Goal: Obtain resource: Download file/media

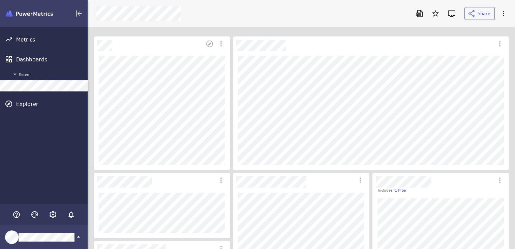
scroll to position [259, 438]
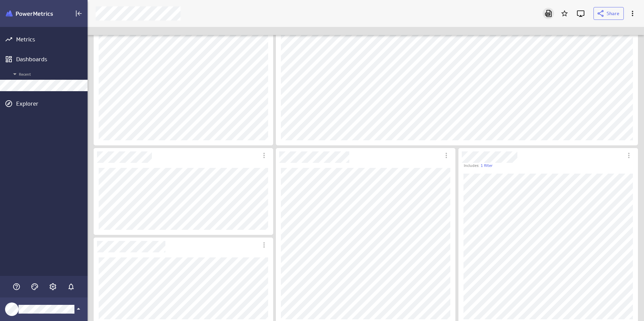
click at [514, 13] on icon "Download as PDF" at bounding box center [548, 13] width 7 height 7
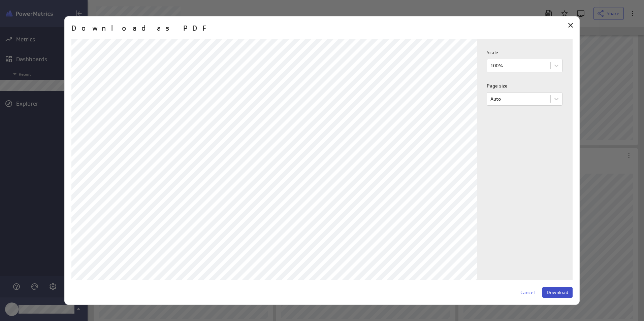
click at [514, 248] on span "Download" at bounding box center [558, 293] width 22 height 6
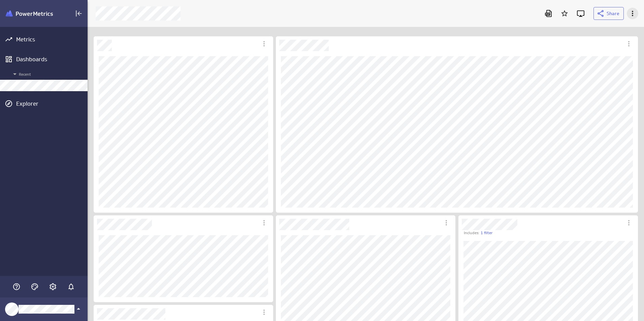
click at [514, 10] on icon "More actions" at bounding box center [633, 13] width 8 height 8
click at [514, 34] on div at bounding box center [322, 160] width 644 height 321
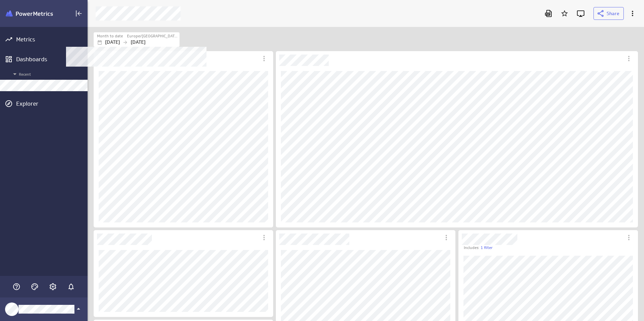
click at [113, 37] on label "Month to date" at bounding box center [110, 36] width 26 height 6
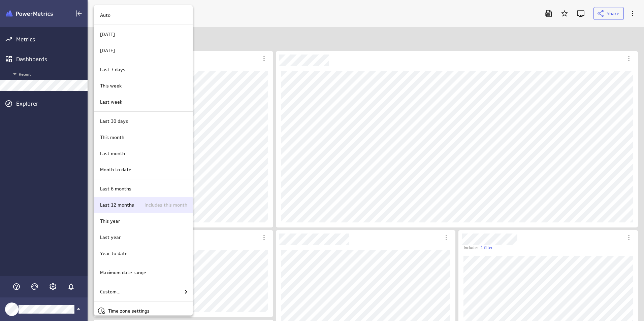
click at [147, 204] on p "Includes this month" at bounding box center [162, 205] width 52 height 7
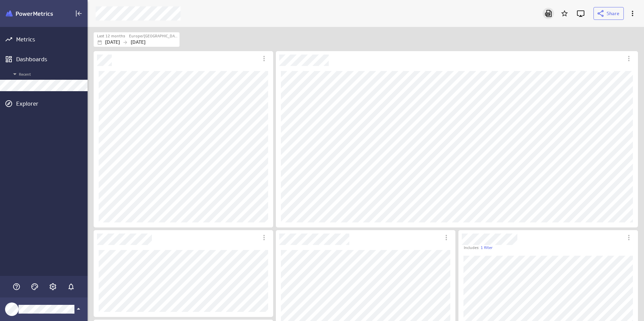
click at [551, 12] on icon "Download as PDF" at bounding box center [548, 13] width 7 height 7
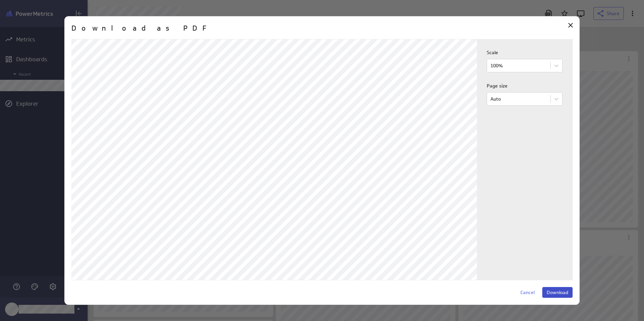
click at [555, 292] on span "Download" at bounding box center [558, 293] width 22 height 6
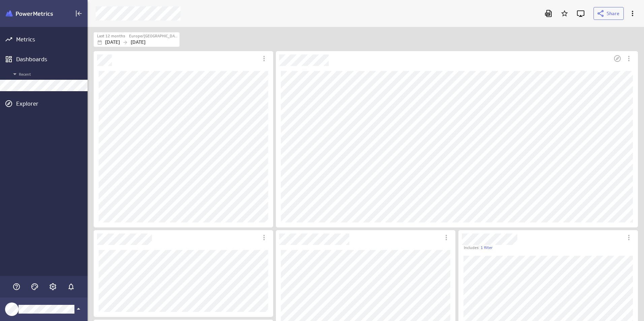
click at [570, 53] on div "Dashboard Widget" at bounding box center [444, 58] width 336 height 15
drag, startPoint x: 630, startPoint y: 24, endPoint x: 632, endPoint y: 17, distance: 7.6
click at [630, 24] on div "Share" at bounding box center [366, 13] width 556 height 27
click at [632, 11] on icon "More actions" at bounding box center [632, 13] width 1 height 5
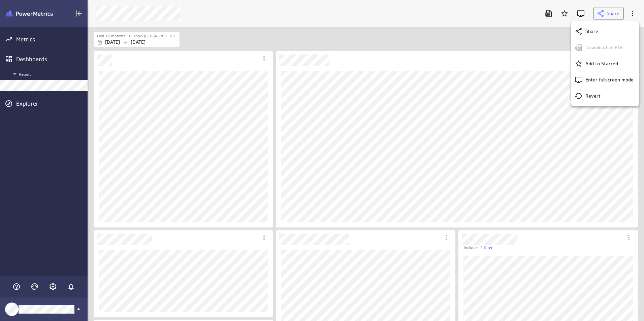
drag, startPoint x: 545, startPoint y: 25, endPoint x: 548, endPoint y: 14, distance: 11.4
click at [545, 25] on div at bounding box center [322, 160] width 644 height 321
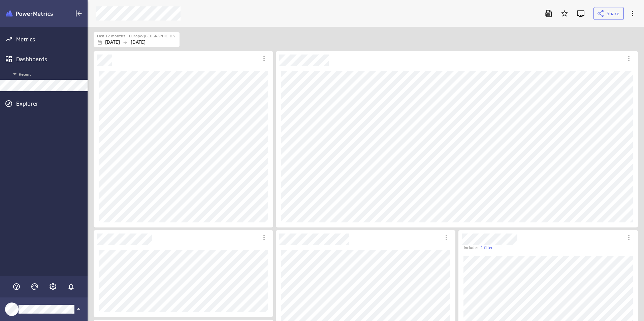
click at [548, 11] on icon "Download as PDF" at bounding box center [548, 13] width 8 height 8
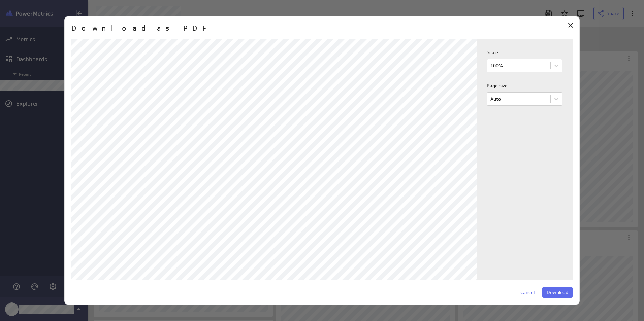
scroll to position [183, 0]
click at [560, 292] on span "Download" at bounding box center [558, 293] width 22 height 6
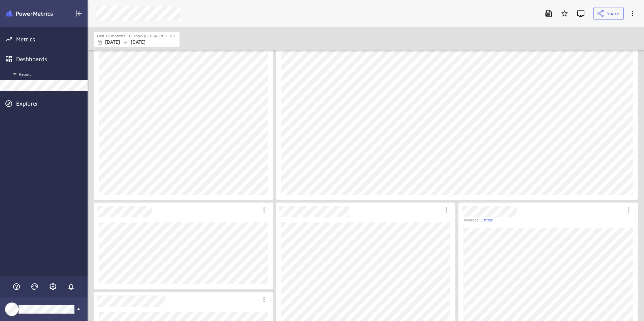
scroll to position [0, 0]
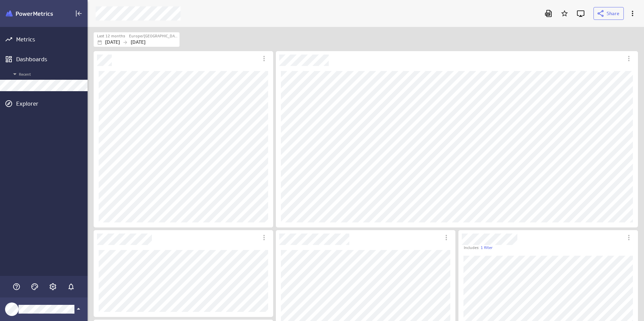
click at [602, 38] on div "Last 12 months [GEOGRAPHIC_DATA]/[GEOGRAPHIC_DATA] [DATE] [DATE]" at bounding box center [366, 39] width 544 height 15
click at [617, 44] on div "Last 12 months [GEOGRAPHIC_DATA]/[GEOGRAPHIC_DATA] [DATE] [DATE]" at bounding box center [366, 39] width 544 height 15
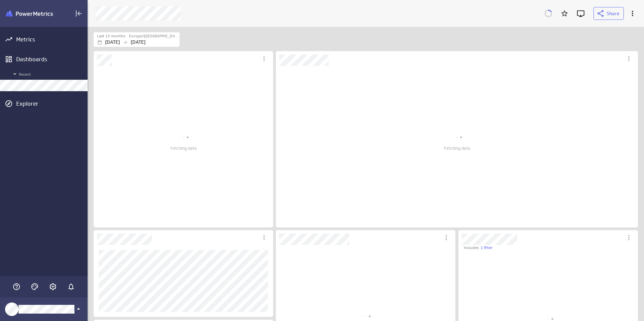
scroll to position [162, 362]
click at [538, 49] on div "Last 12 months Europe/Bucharest Nov 01 2024 Oct 31 2025" at bounding box center [366, 38] width 556 height 23
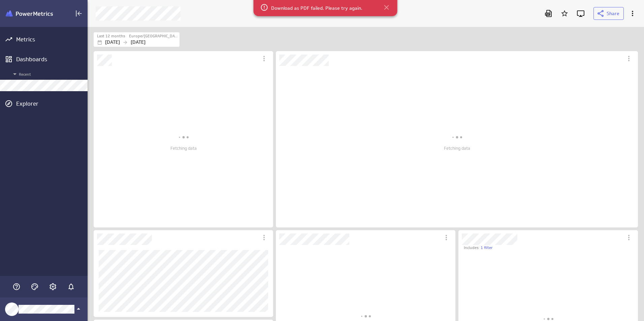
click at [386, 6] on icon at bounding box center [386, 7] width 5 height 5
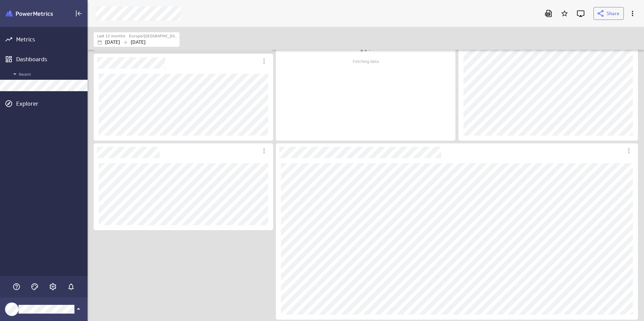
scroll to position [0, 0]
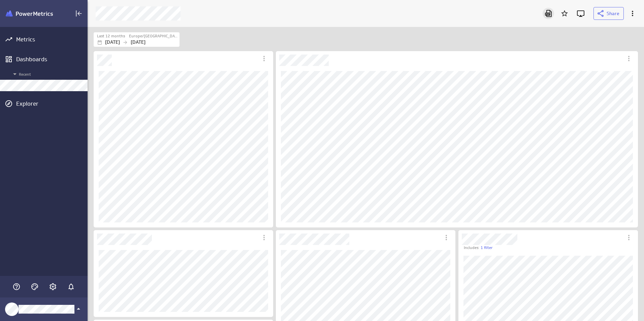
click at [550, 14] on icon "Download as PDF" at bounding box center [548, 13] width 7 height 7
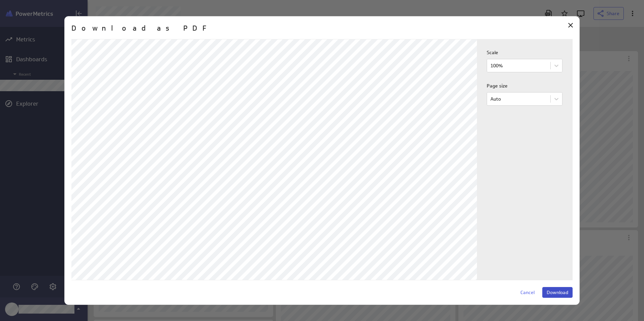
click at [554, 289] on button "Download" at bounding box center [557, 292] width 30 height 11
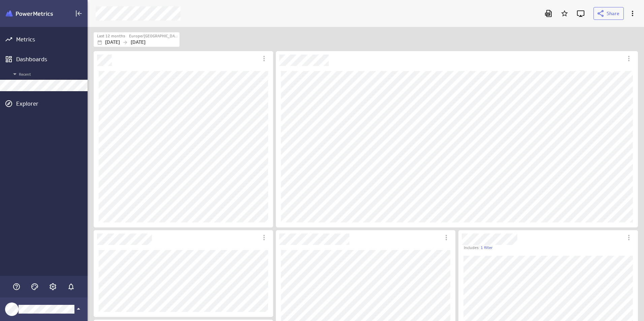
click at [484, 42] on div "Last 12 months [GEOGRAPHIC_DATA]/[GEOGRAPHIC_DATA] [DATE] [DATE]" at bounding box center [366, 39] width 544 height 15
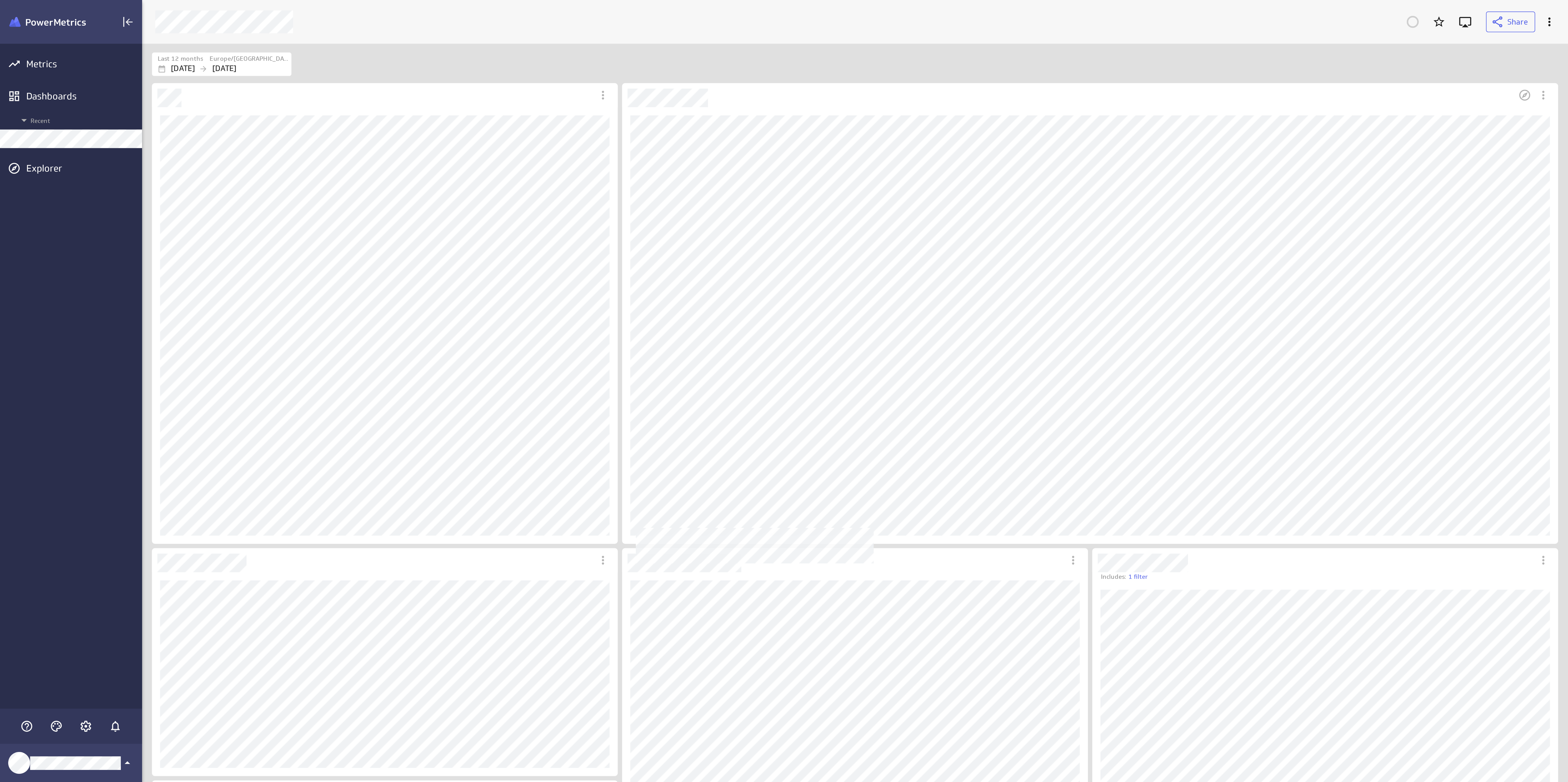
scroll to position [16, 1513]
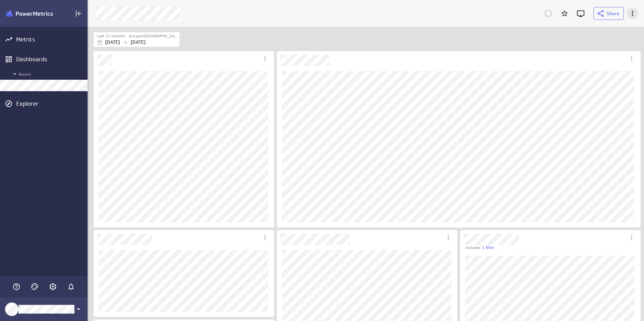
click at [633, 11] on icon "More actions" at bounding box center [633, 13] width 8 height 8
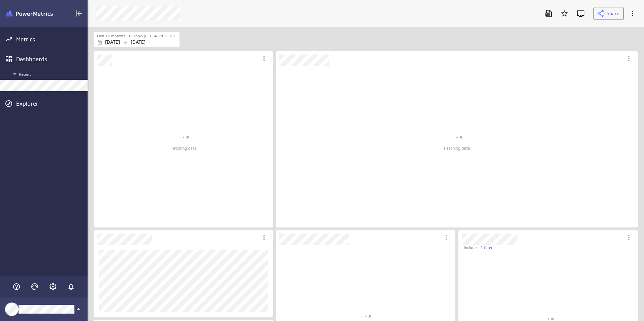
scroll to position [548, 557]
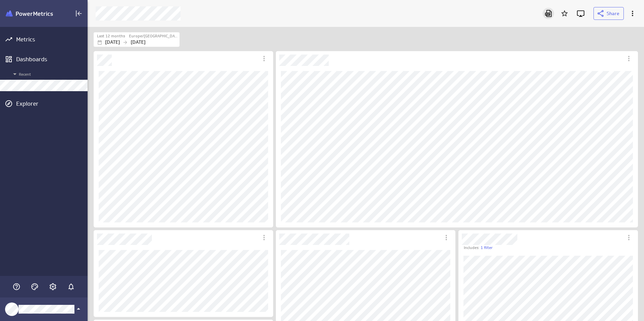
click at [550, 15] on icon "Download as PDF" at bounding box center [548, 13] width 7 height 7
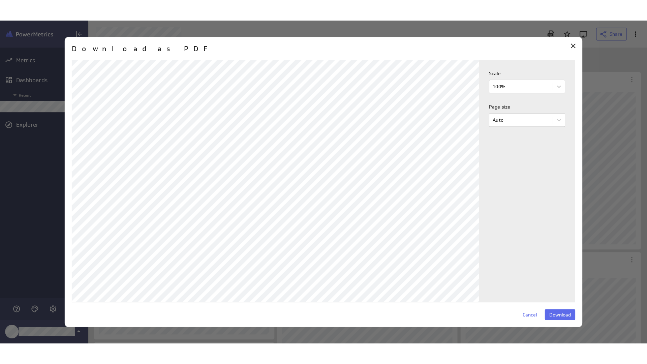
scroll to position [183, 0]
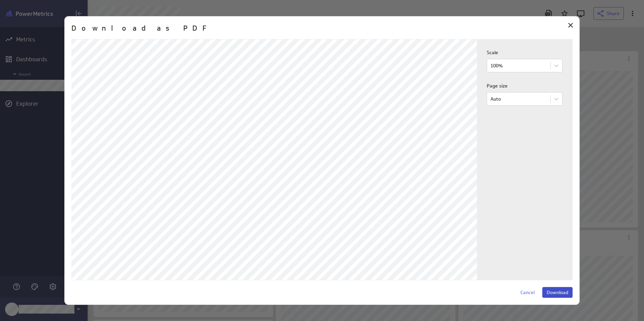
click at [558, 292] on span "Download" at bounding box center [558, 293] width 22 height 6
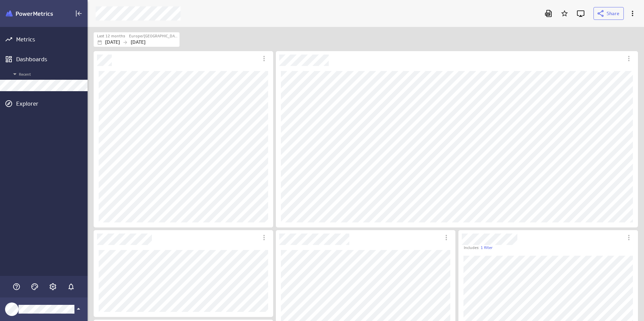
click at [626, 39] on div "Last 12 months [GEOGRAPHIC_DATA]/[GEOGRAPHIC_DATA] [DATE] [DATE]" at bounding box center [366, 39] width 544 height 15
click at [635, 13] on icon "More actions" at bounding box center [633, 13] width 8 height 8
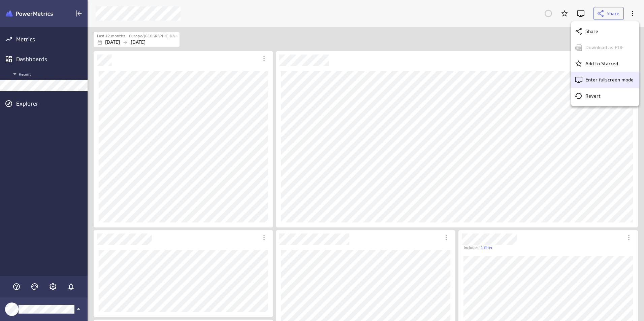
click at [597, 78] on p "Enter fullscreen mode" at bounding box center [609, 79] width 48 height 7
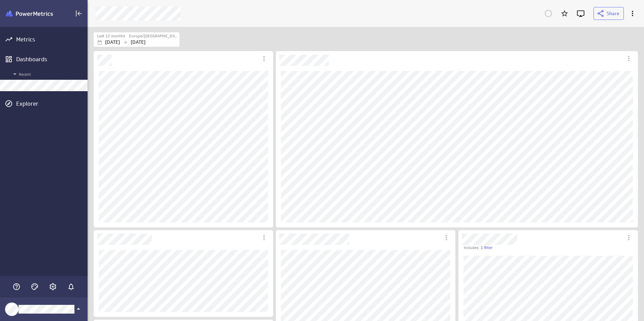
scroll to position [548, 557]
click at [52, 289] on icon "Account and settings" at bounding box center [53, 287] width 7 height 7
click at [49, 261] on div at bounding box center [322, 160] width 644 height 321
click at [629, 15] on icon "More actions" at bounding box center [633, 13] width 8 height 8
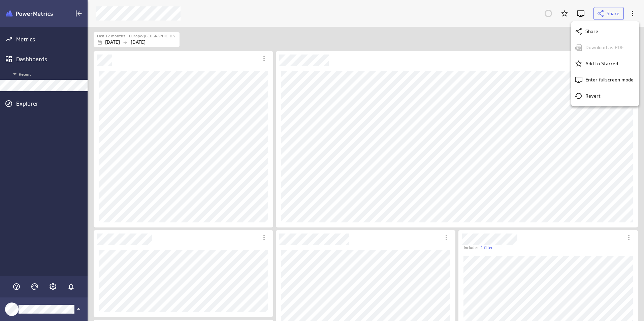
click at [539, 46] on div at bounding box center [322, 160] width 644 height 321
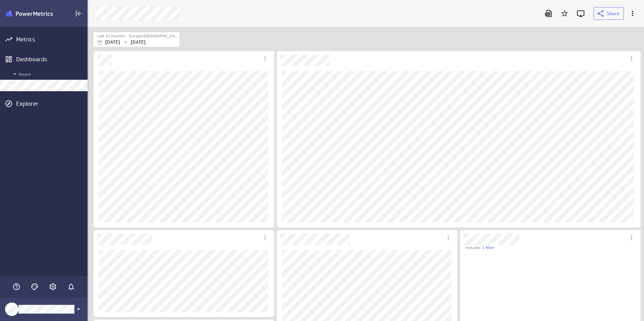
scroll to position [156, 180]
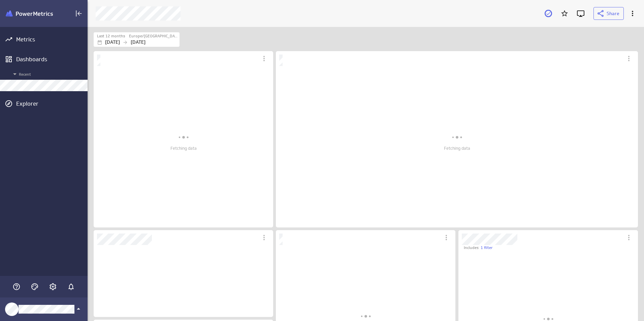
scroll to position [332, 567]
click at [154, 35] on label "Europe/[GEOGRAPHIC_DATA]" at bounding box center [153, 36] width 49 height 6
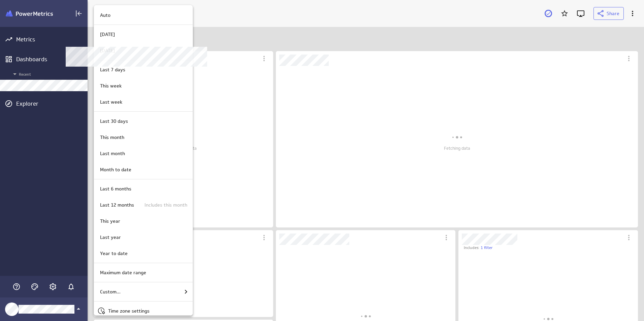
scroll to position [0, 0]
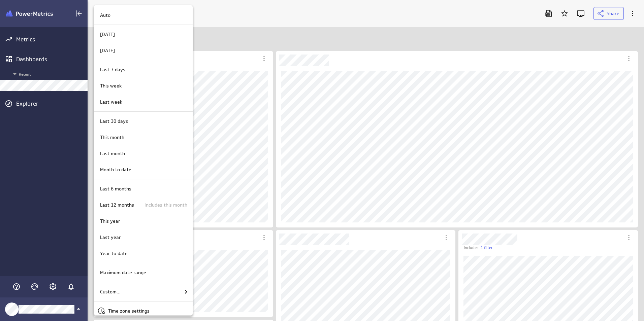
click at [246, 47] on div at bounding box center [322, 160] width 644 height 321
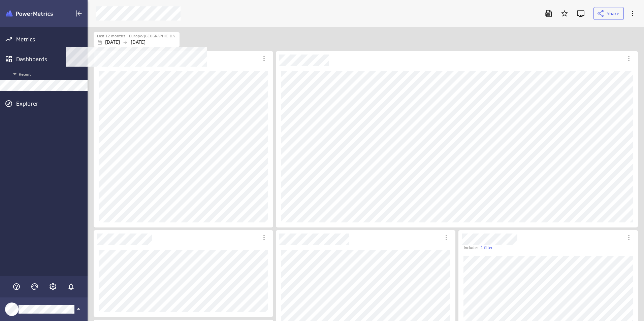
click at [146, 39] on p "[DATE]" at bounding box center [138, 42] width 15 height 7
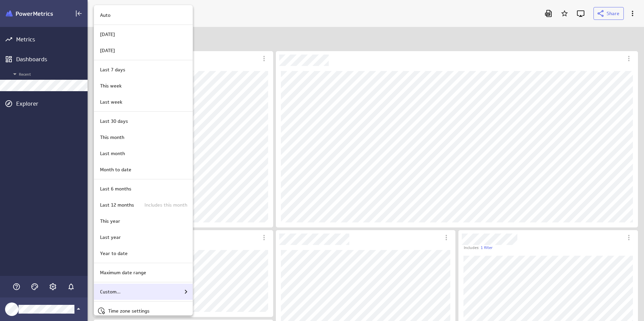
click at [166, 287] on div "Custom..." at bounding box center [143, 292] width 99 height 16
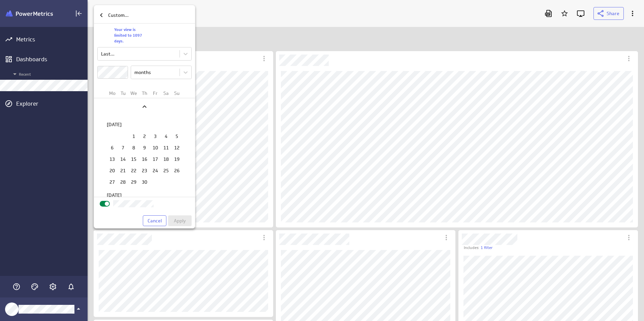
scroll to position [860, 0]
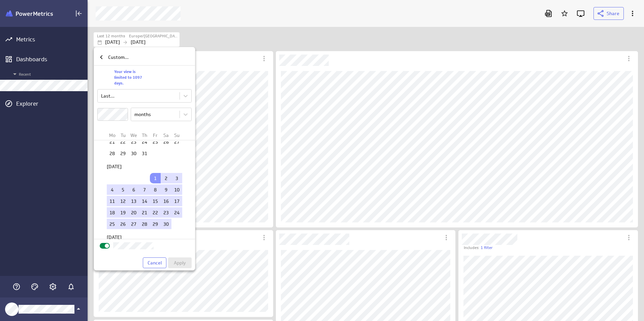
click at [213, 44] on div at bounding box center [322, 160] width 644 height 321
